Goal: Task Accomplishment & Management: Complete application form

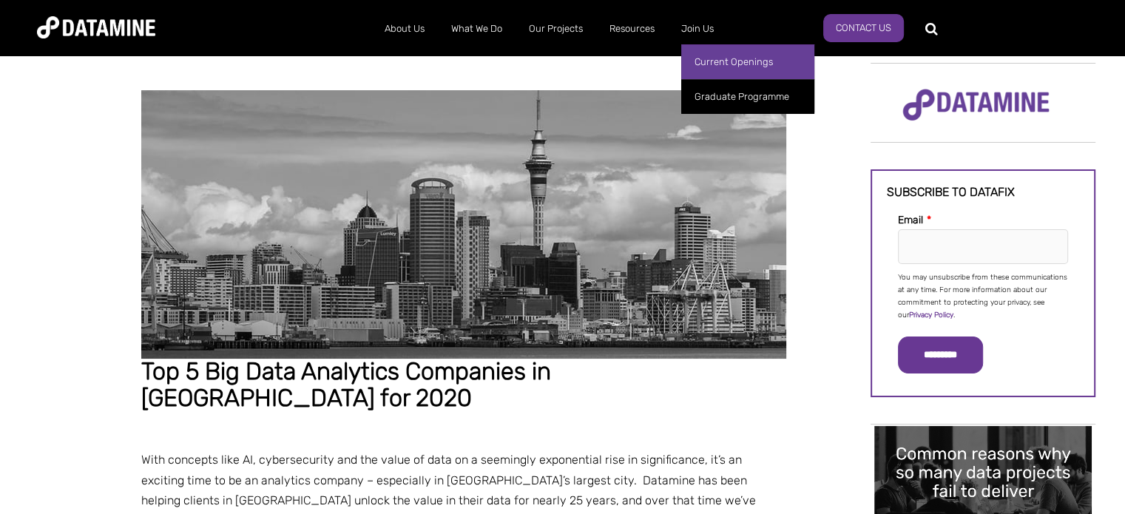
click at [707, 63] on link "Current Openings" at bounding box center [747, 61] width 133 height 35
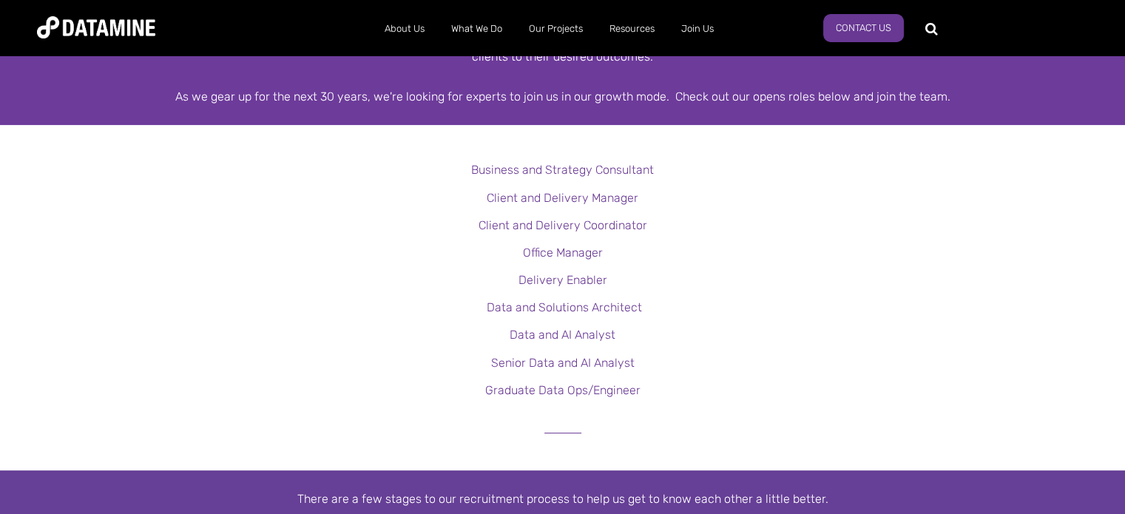
scroll to position [370, 0]
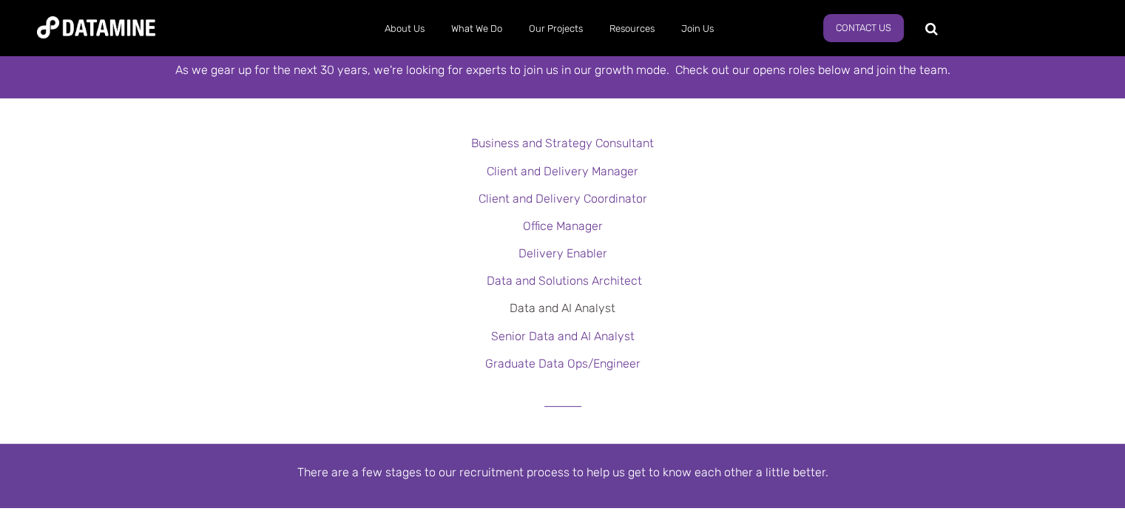
click at [589, 306] on link "Data and AI Analyst" at bounding box center [563, 308] width 106 height 14
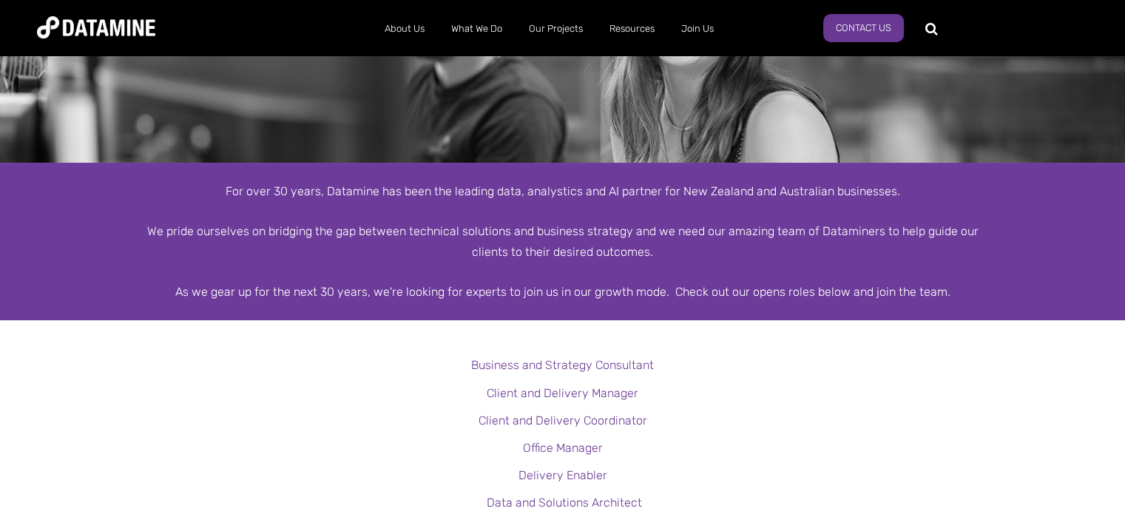
scroll to position [0, 0]
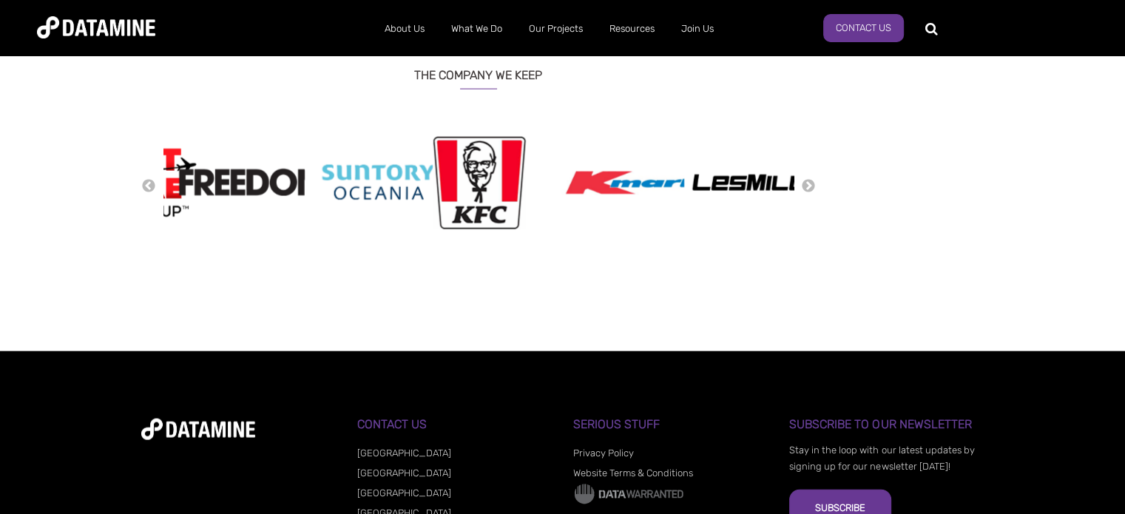
scroll to position [3409, 0]
